Goal: Check status: Check status

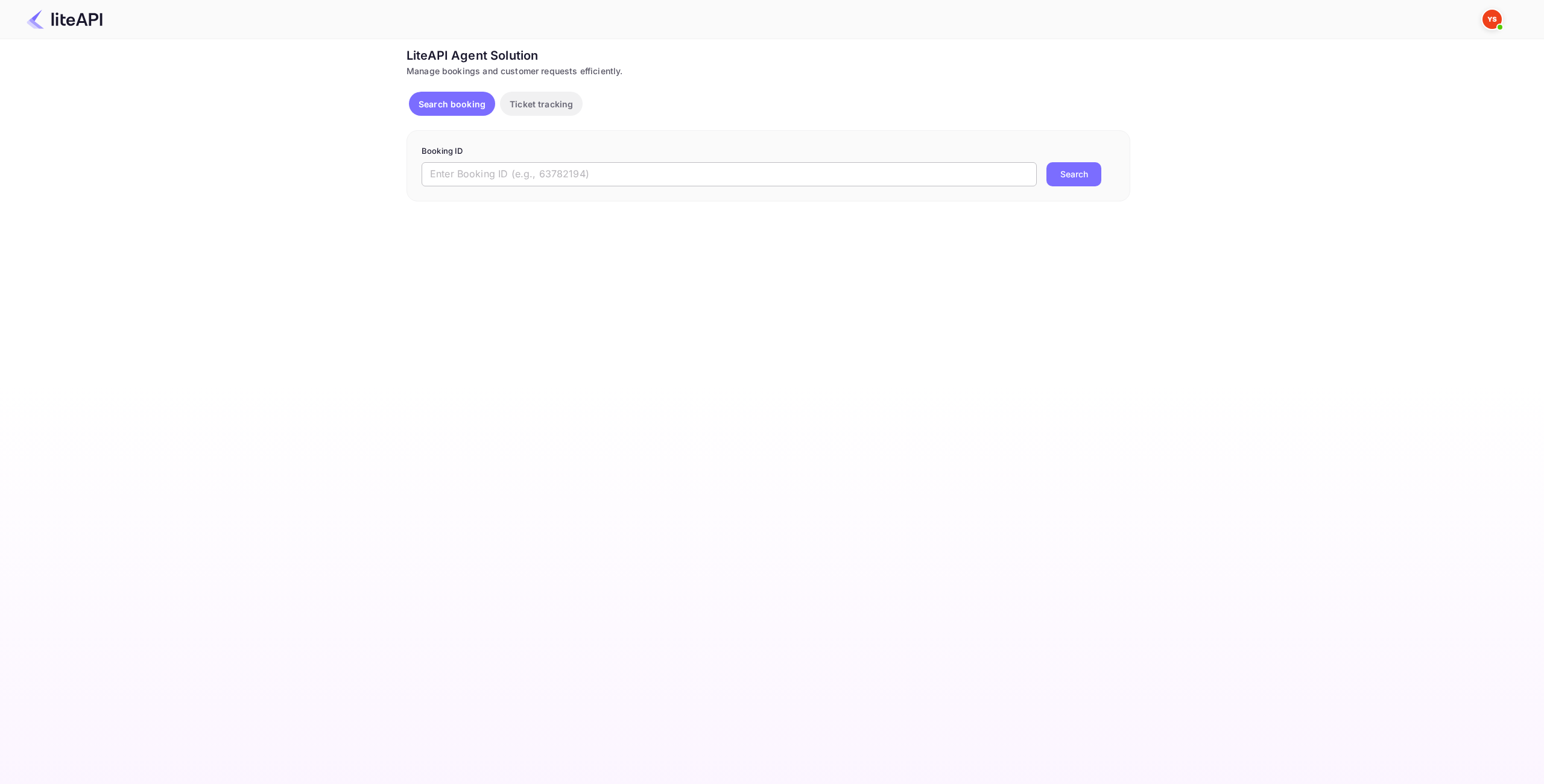
click at [593, 181] on input "text" at bounding box center [729, 174] width 615 height 24
paste input "8200785"
type input "8200785"
click at [1094, 174] on button "Search" at bounding box center [1074, 174] width 55 height 24
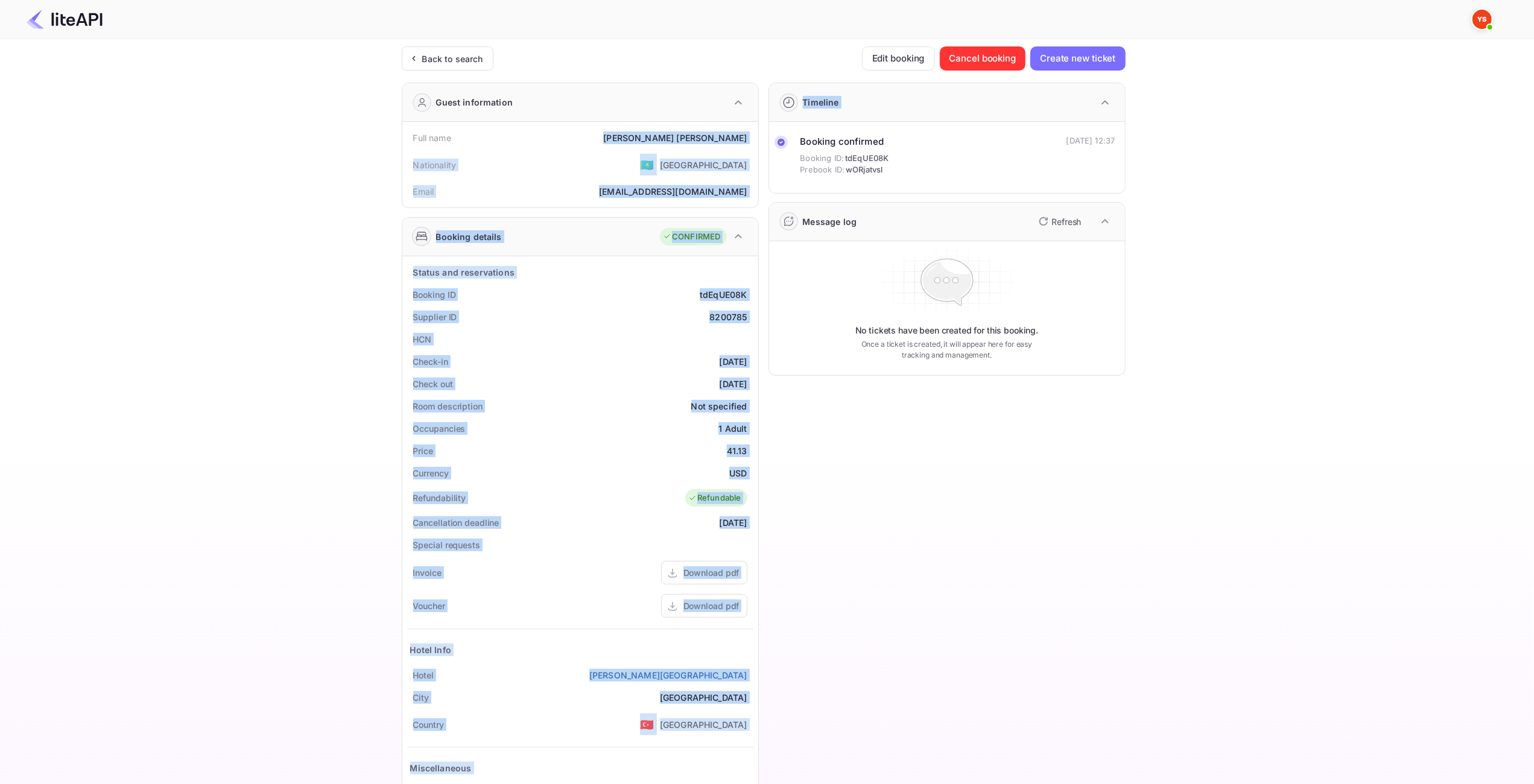
drag, startPoint x: 760, startPoint y: 144, endPoint x: 615, endPoint y: 136, distance: 145.2
click at [615, 137] on div "Guest information Full name [PERSON_NAME] Nationality 🇰🇿 [DEMOGRAPHIC_DATA] Ema…" at bounding box center [759, 467] width 734 height 790
click at [655, 139] on div "Full name [PERSON_NAME]" at bounding box center [580, 138] width 346 height 22
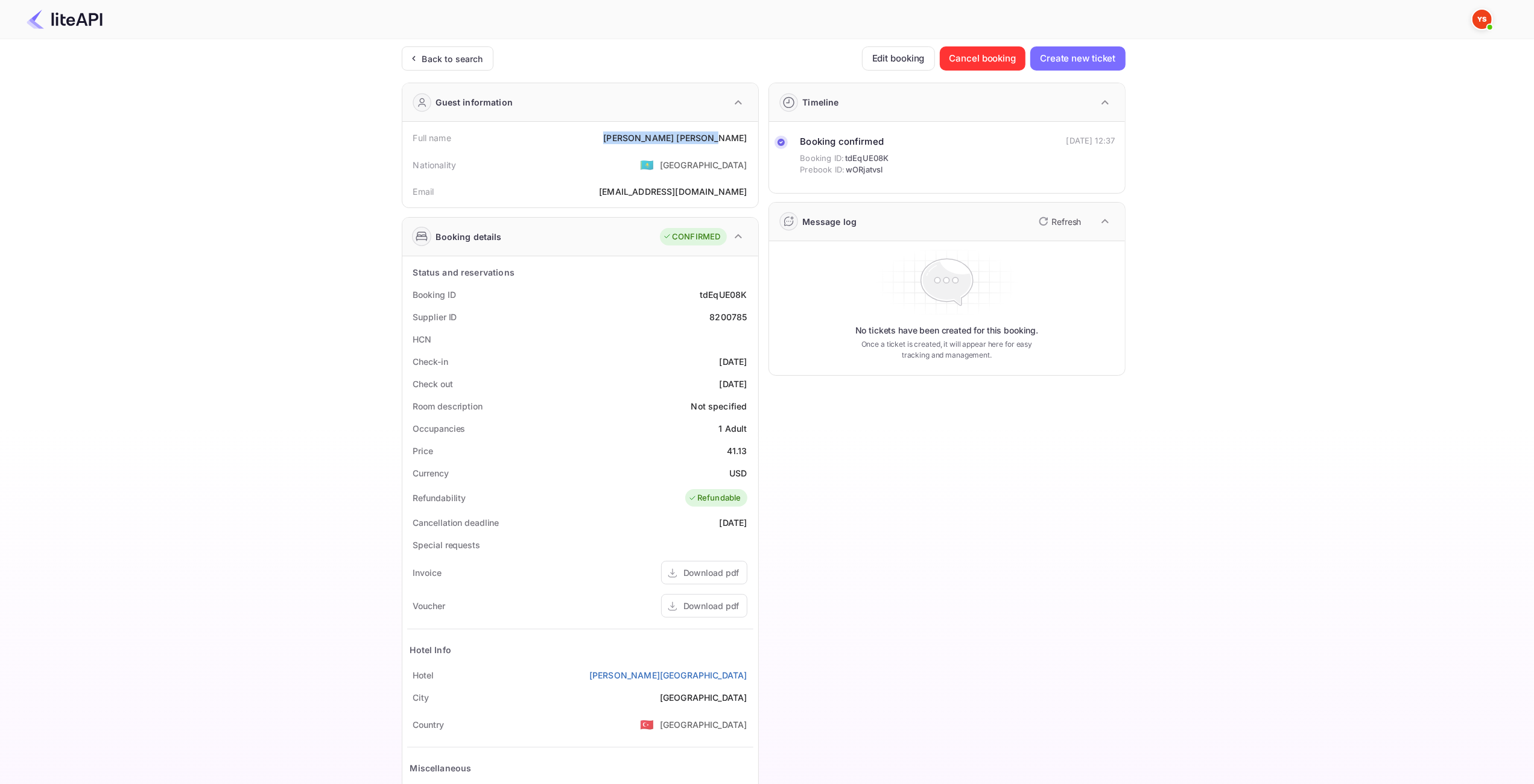
drag, startPoint x: 758, startPoint y: 136, endPoint x: 668, endPoint y: 136, distance: 90.0
click at [668, 136] on div "Full name [PERSON_NAME] Nationality 🇰🇿 [DEMOGRAPHIC_DATA] Email [EMAIL_ADDRESS]…" at bounding box center [580, 164] width 356 height 86
copy div "[PERSON_NAME]"
click at [746, 454] on div "41.13" at bounding box center [737, 450] width 21 height 13
click at [739, 449] on div "41.13" at bounding box center [737, 450] width 21 height 13
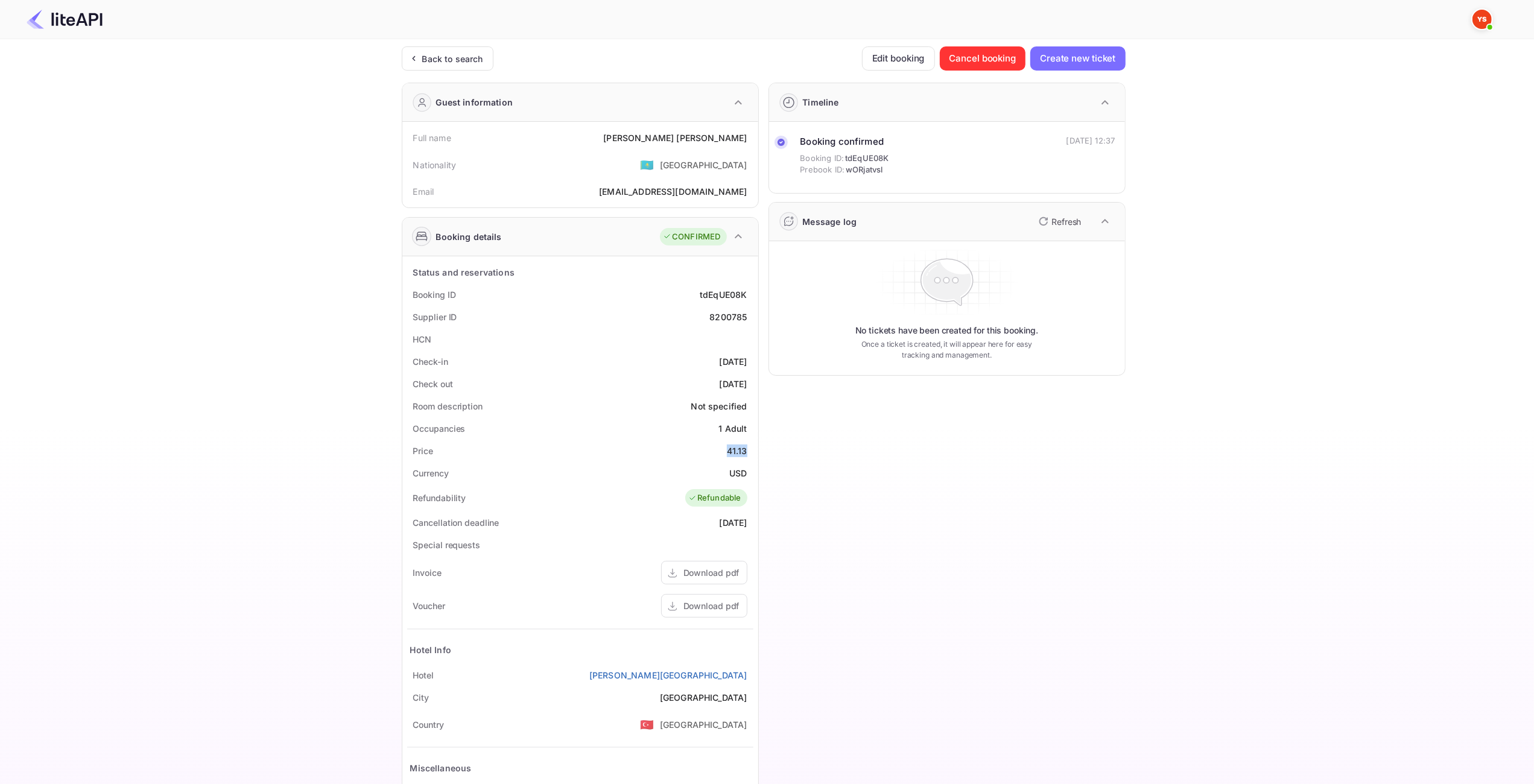
click at [739, 449] on div "41.13" at bounding box center [737, 450] width 21 height 13
copy div "41.13"
